Goal: Task Accomplishment & Management: Complete application form

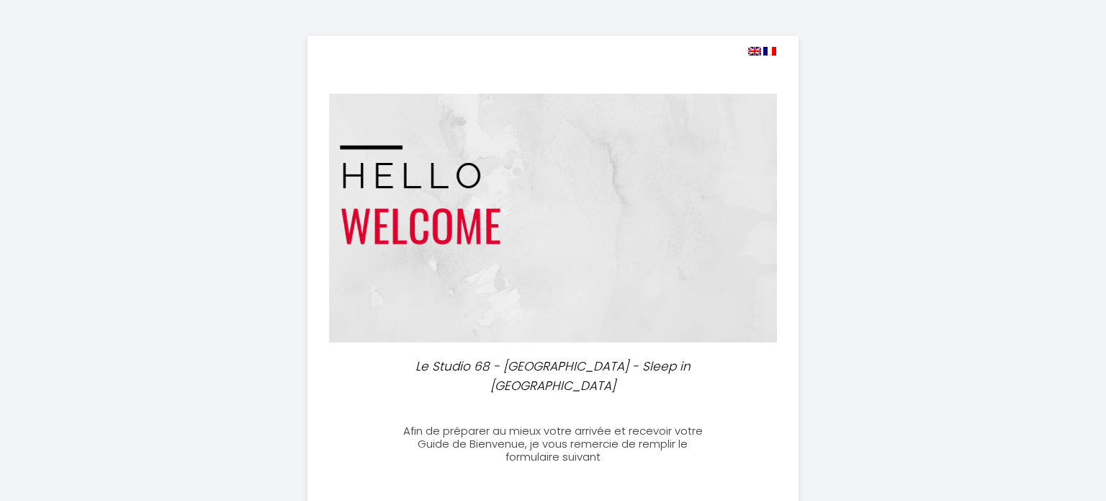
select select
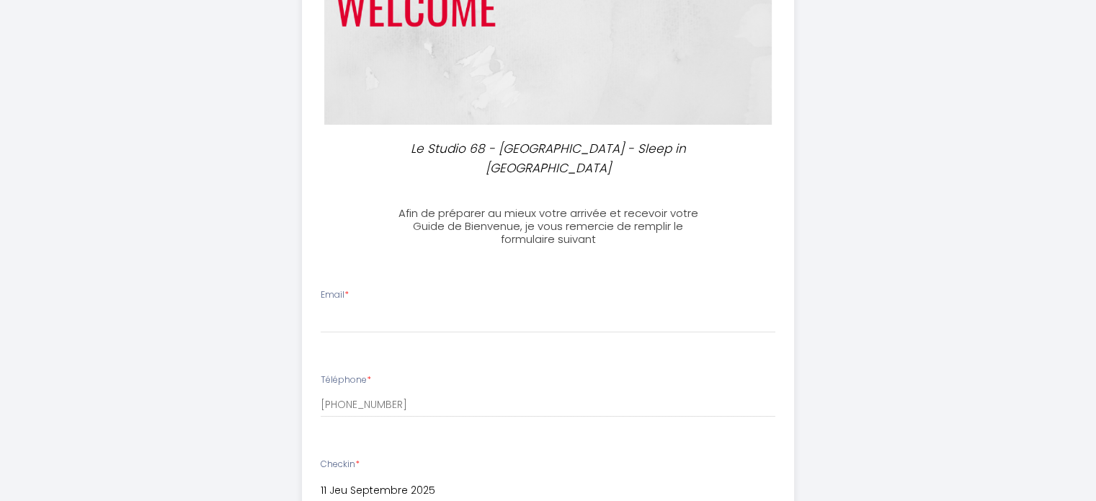
scroll to position [256, 0]
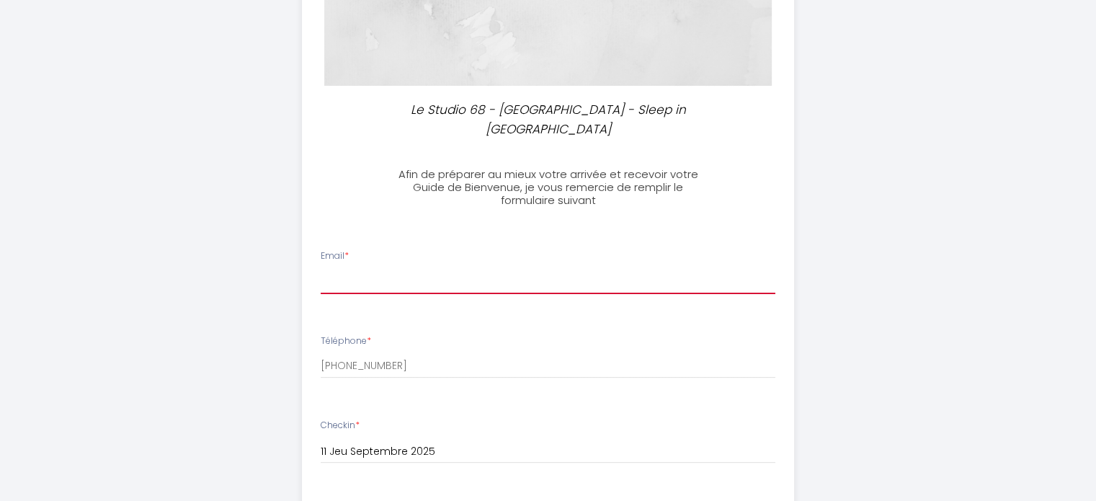
click at [647, 268] on input "Email *" at bounding box center [548, 281] width 455 height 26
type input "contact@a2scompetition.com"
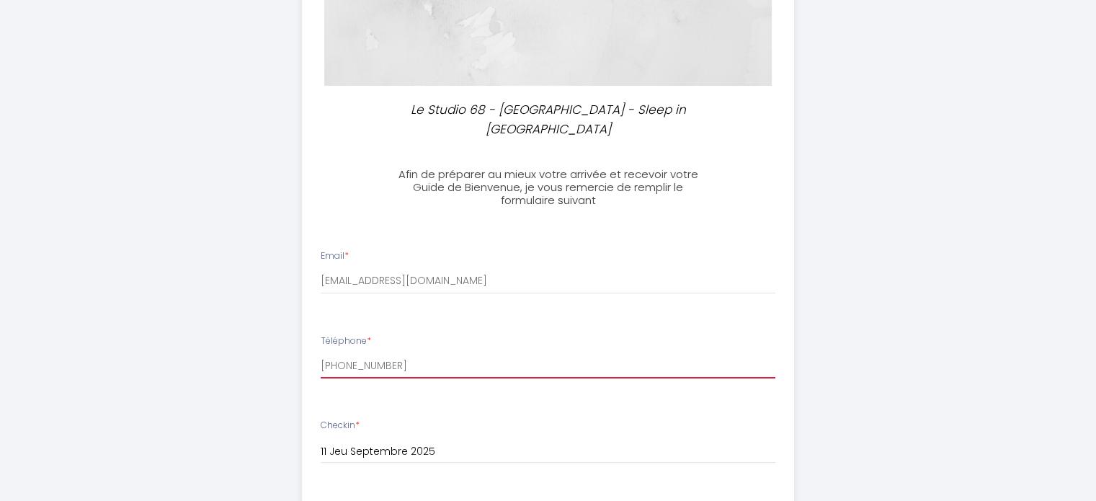
click at [472, 352] on input "+33770089035" at bounding box center [548, 365] width 455 height 26
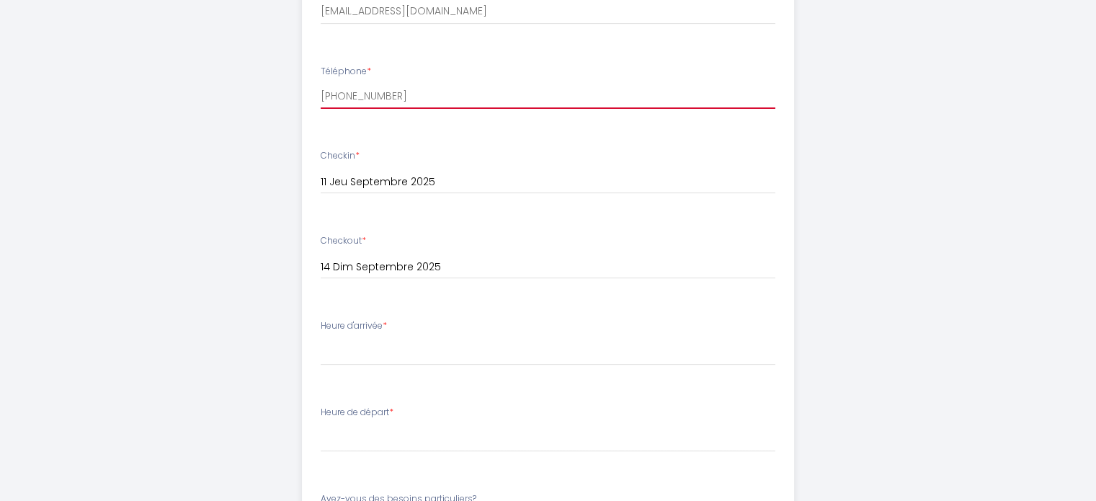
scroll to position [553, 0]
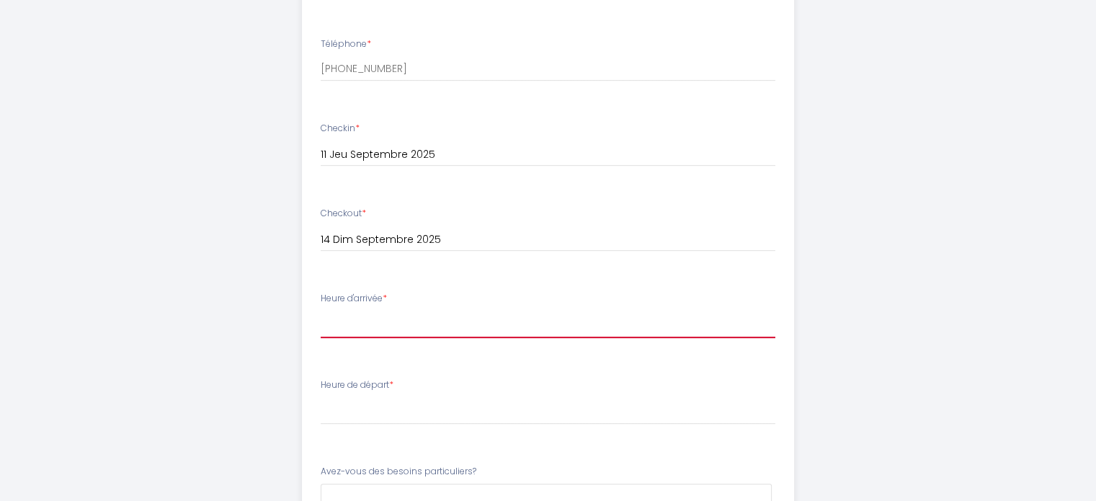
click at [412, 310] on select "18:30 19:00 19:30 20:00" at bounding box center [548, 323] width 455 height 27
select select "19:00"
click at [321, 310] on select "18:30 19:00 19:30 20:00" at bounding box center [548, 323] width 455 height 27
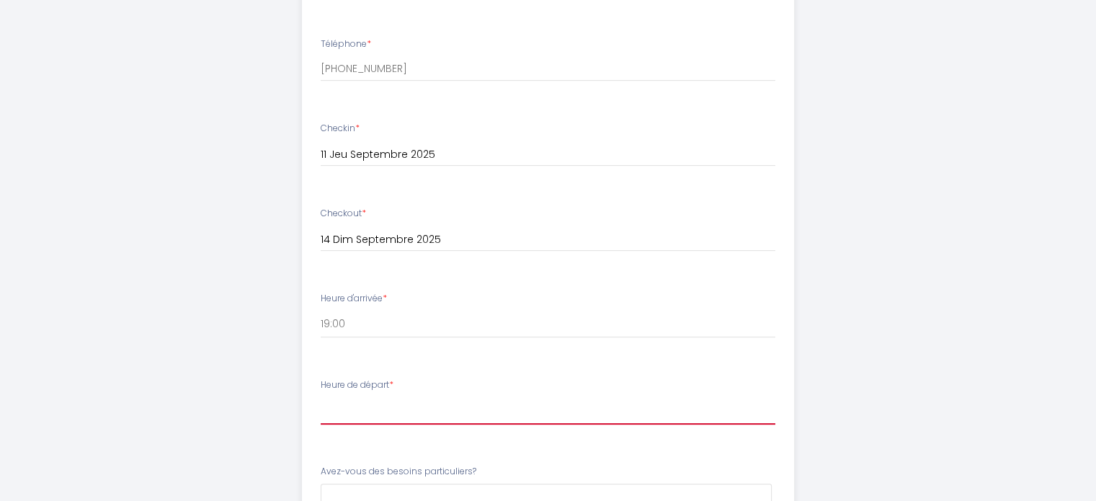
click at [418, 400] on select "00:00 00:30 01:00 01:30 02:00 02:30 03:00 03:30 04:00 04:30 05:00 05:30 06:00 0…" at bounding box center [548, 410] width 455 height 27
select select "08:00"
click at [321, 397] on select "00:00 00:30 01:00 01:30 02:00 02:30 03:00 03:30 04:00 04:30 05:00 05:30 06:00 0…" at bounding box center [548, 410] width 455 height 27
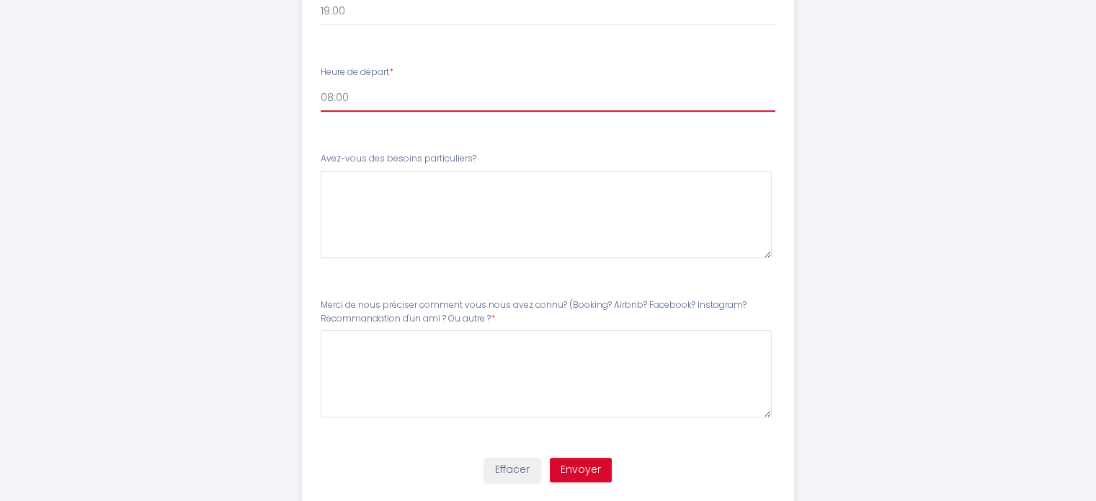
scroll to position [885, 0]
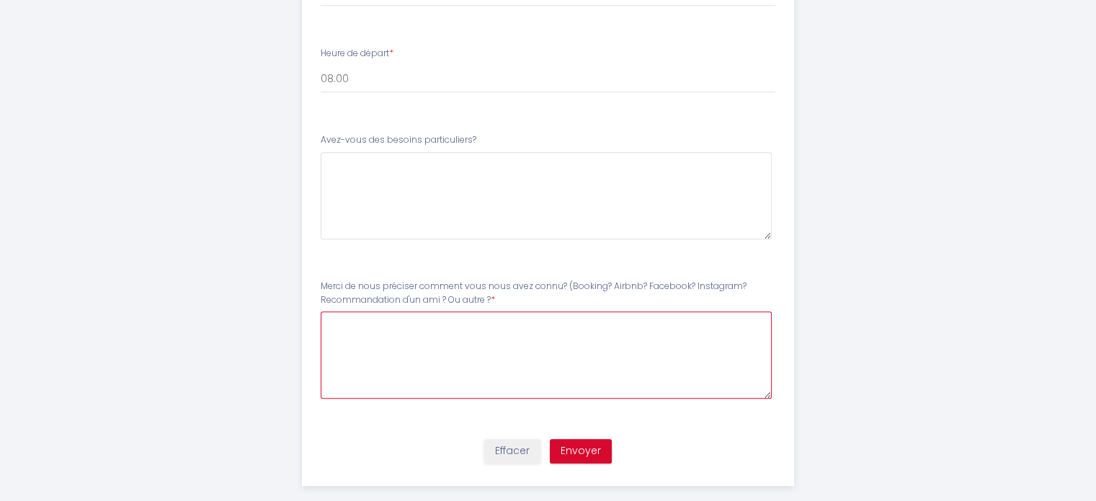
click at [563, 336] on \?7 at bounding box center [546, 354] width 451 height 87
type \?7 "Booking"
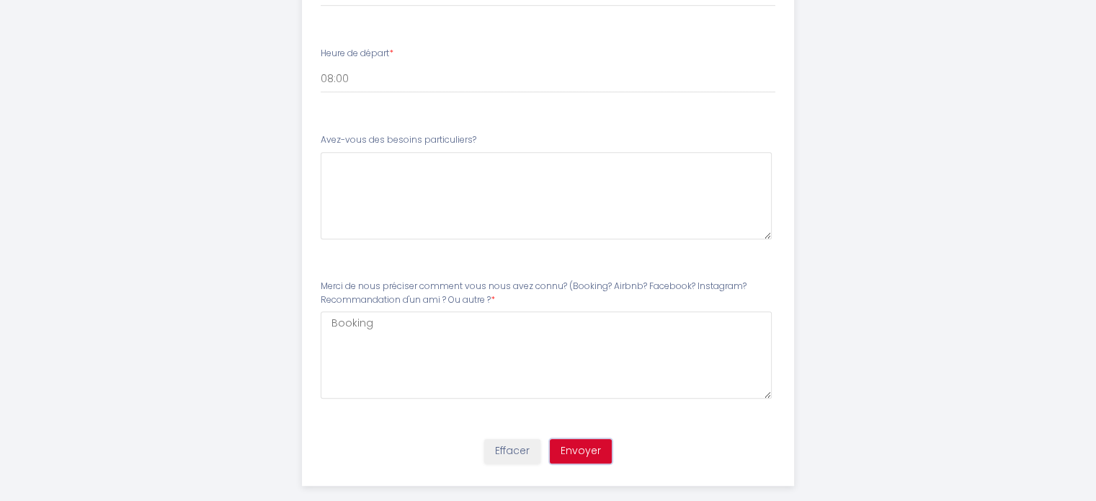
click at [583, 439] on button "Envoyer" at bounding box center [581, 451] width 62 height 24
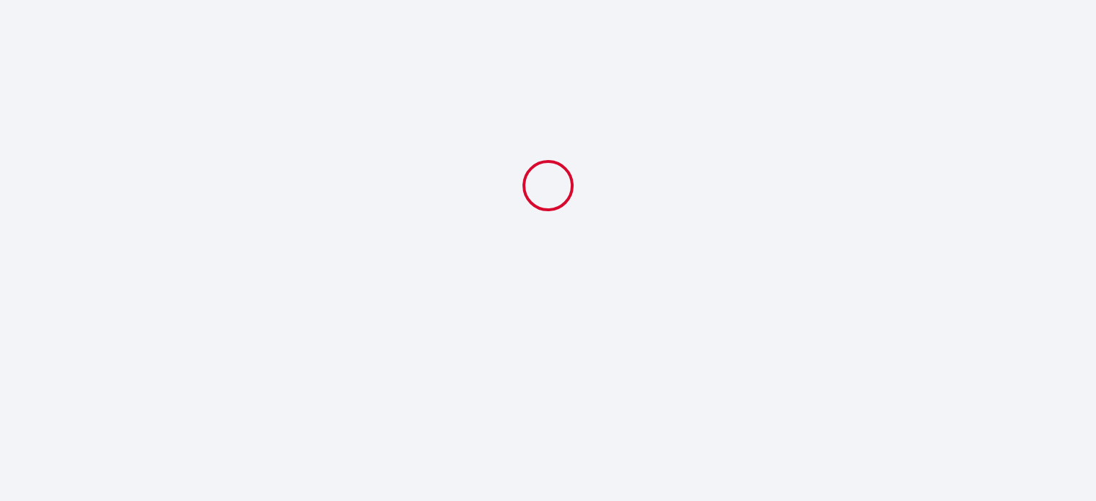
select select "19:00"
select select "08:00"
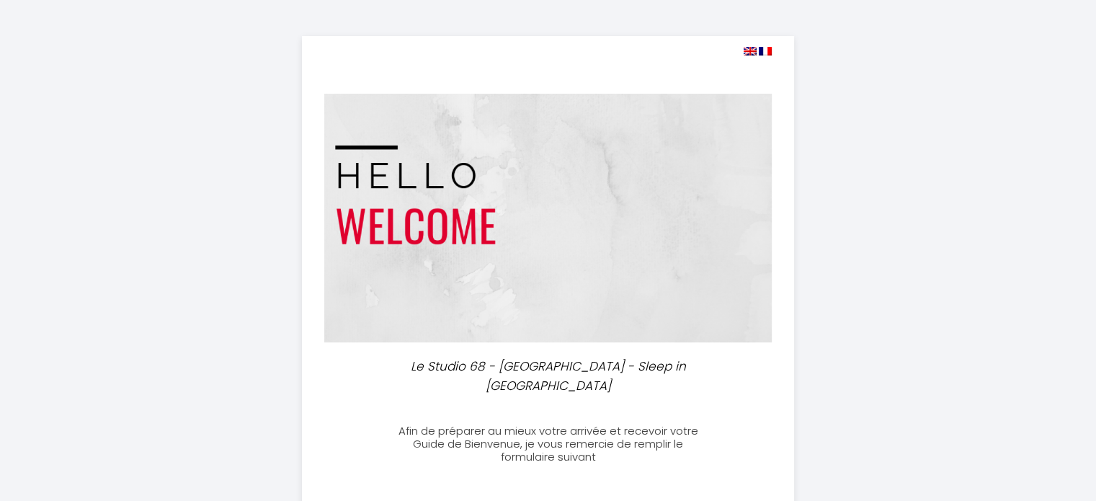
scroll to position [248, 0]
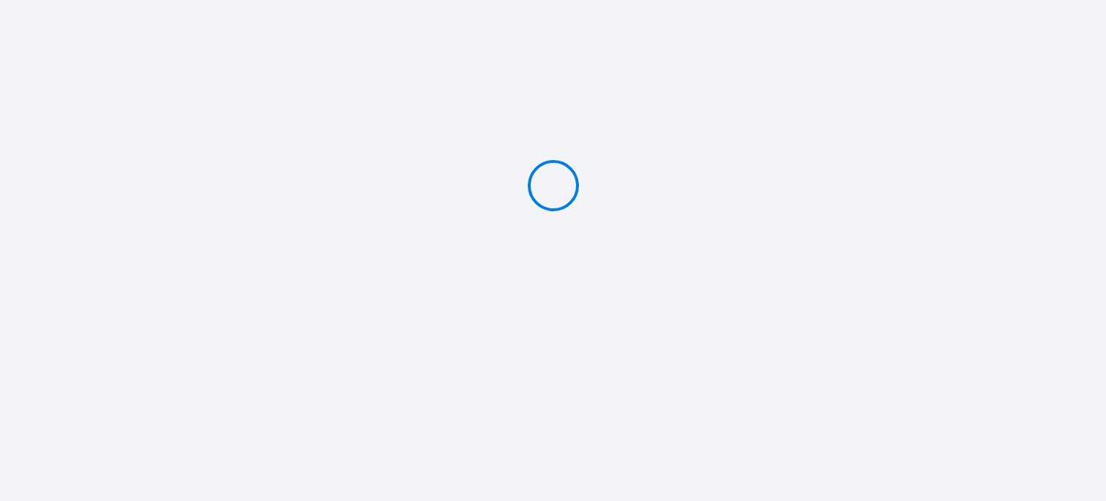
type input "Deposit 300 €"
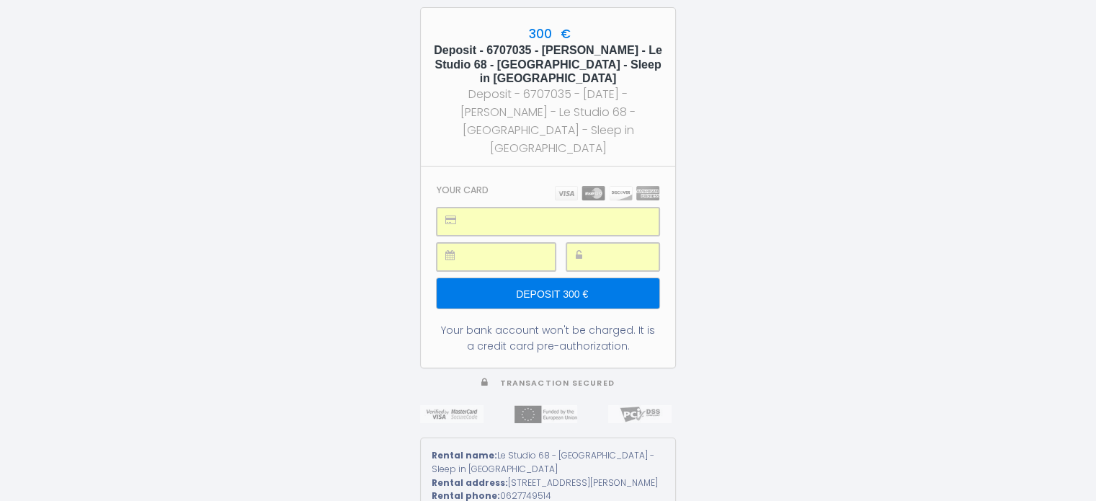
click at [617, 278] on input "Deposit 300 €" at bounding box center [548, 293] width 223 height 30
